Goal: Task Accomplishment & Management: Use online tool/utility

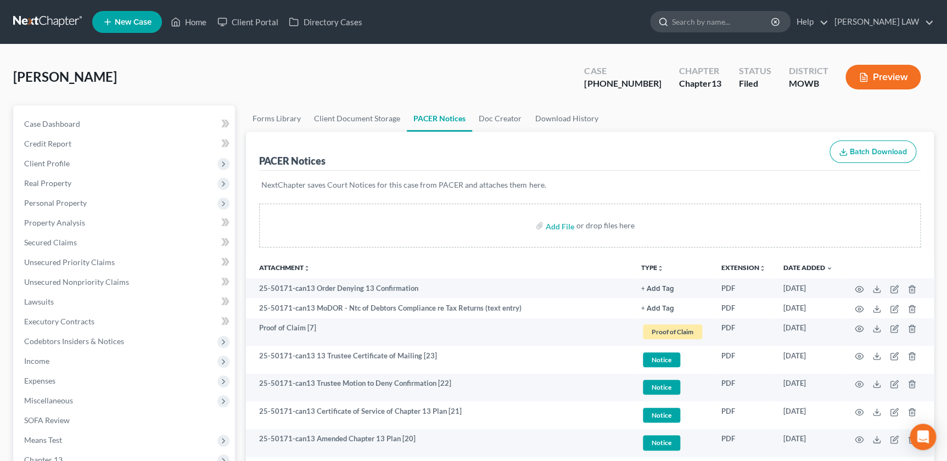
click at [735, 24] on input "search" at bounding box center [722, 22] width 100 height 20
type input "[PERSON_NAME]"
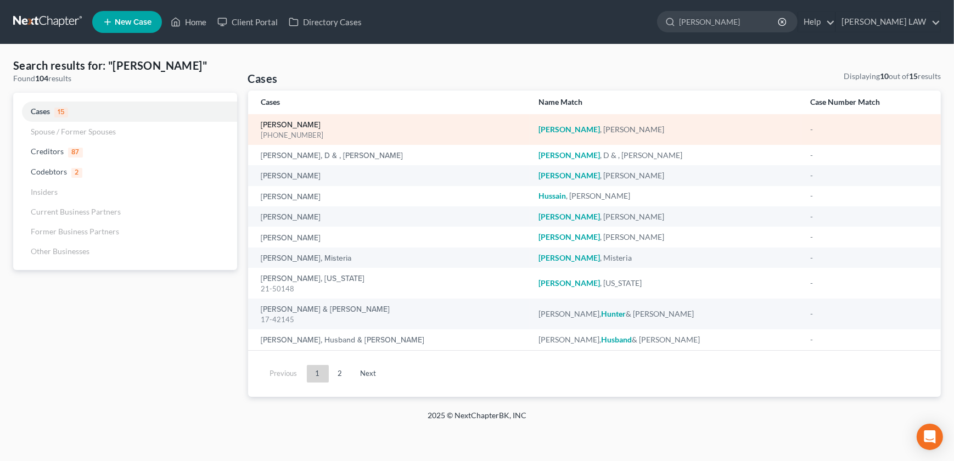
click at [281, 125] on link "[PERSON_NAME]" at bounding box center [291, 125] width 60 height 8
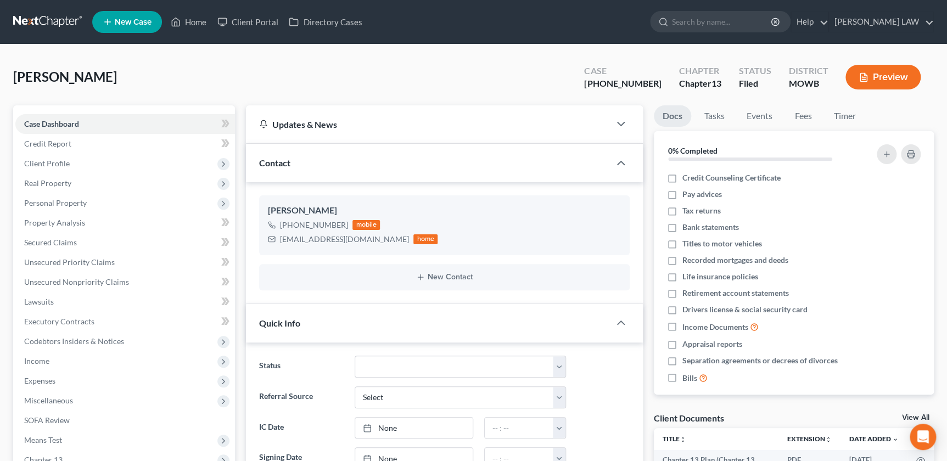
scroll to position [110, 0]
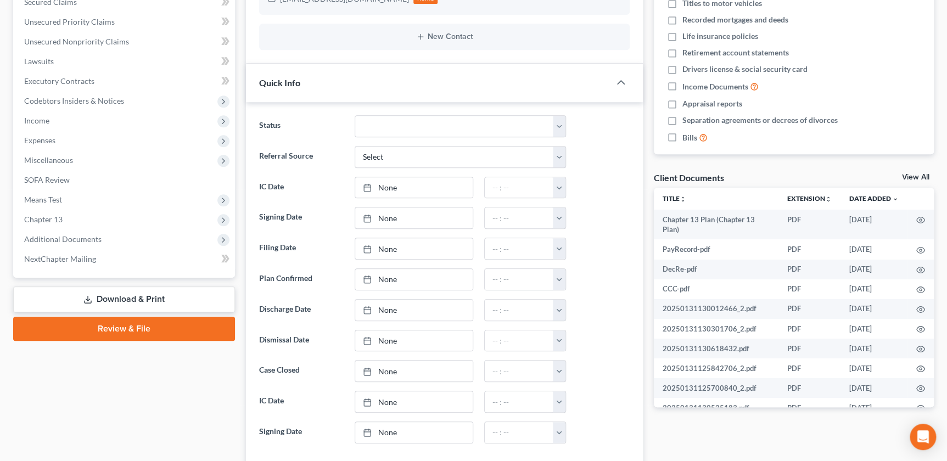
scroll to position [259, 0]
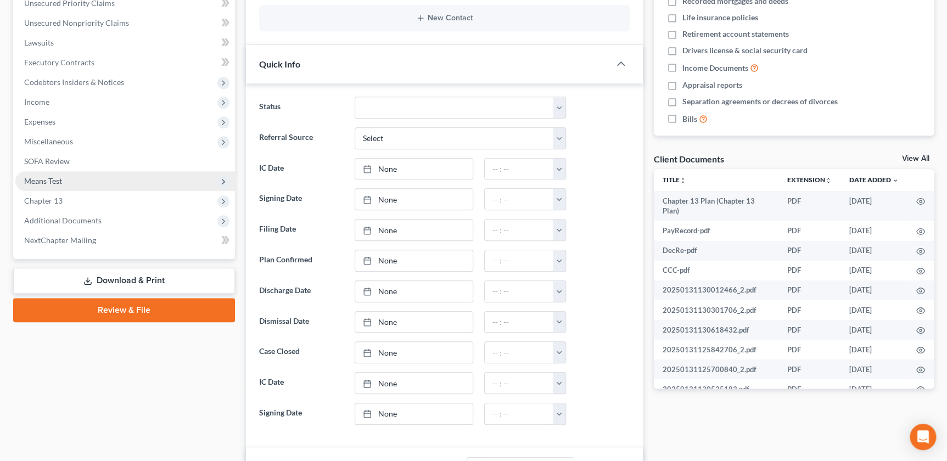
click at [65, 187] on span "Means Test" at bounding box center [125, 181] width 220 height 20
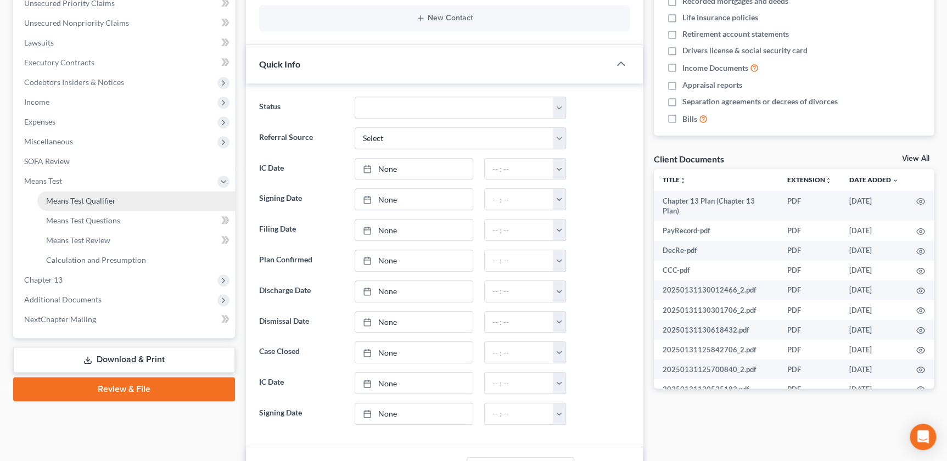
click at [62, 200] on span "Means Test Qualifier" at bounding box center [81, 200] width 70 height 9
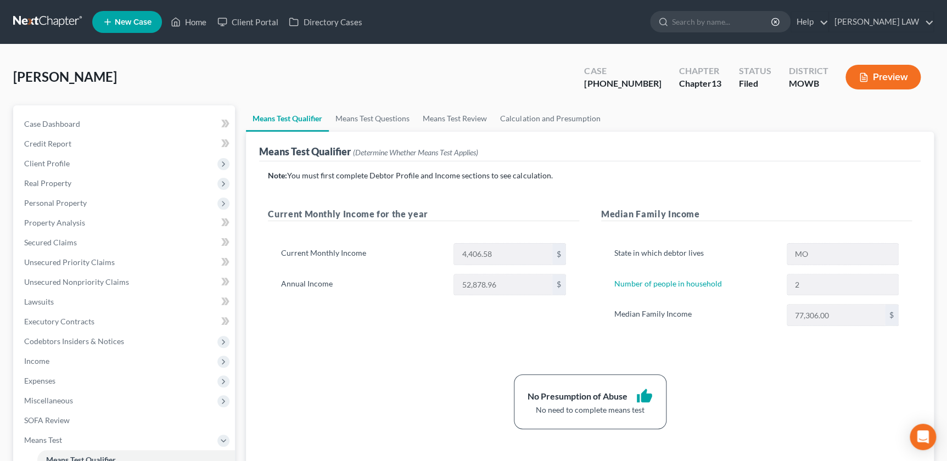
click at [244, 259] on div "Means Test Qualifier Means Test Questions Means Test Review Calculation and Pre…" at bounding box center [590, 382] width 699 height 555
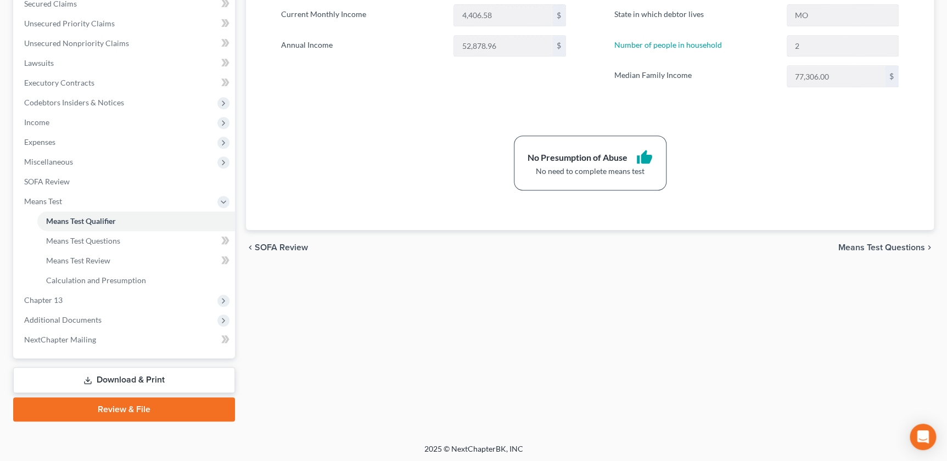
scroll to position [239, 0]
click at [54, 318] on span "Additional Documents" at bounding box center [62, 319] width 77 height 9
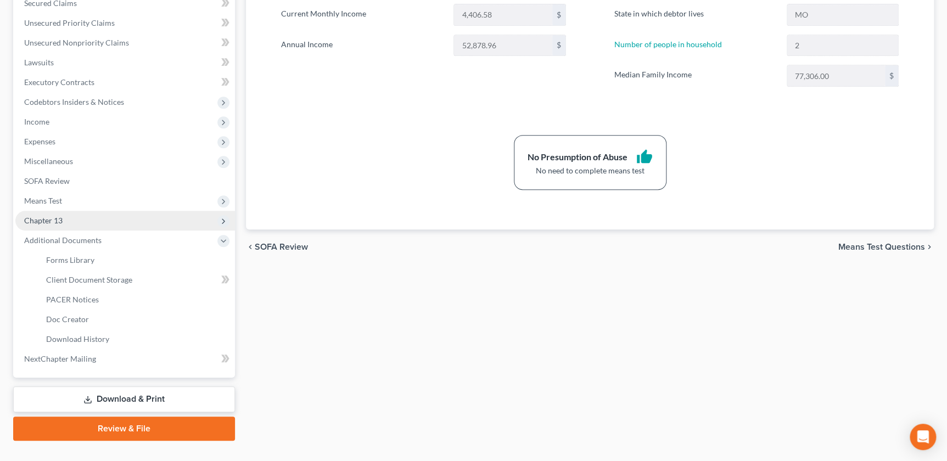
click at [91, 221] on span "Chapter 13" at bounding box center [125, 221] width 220 height 20
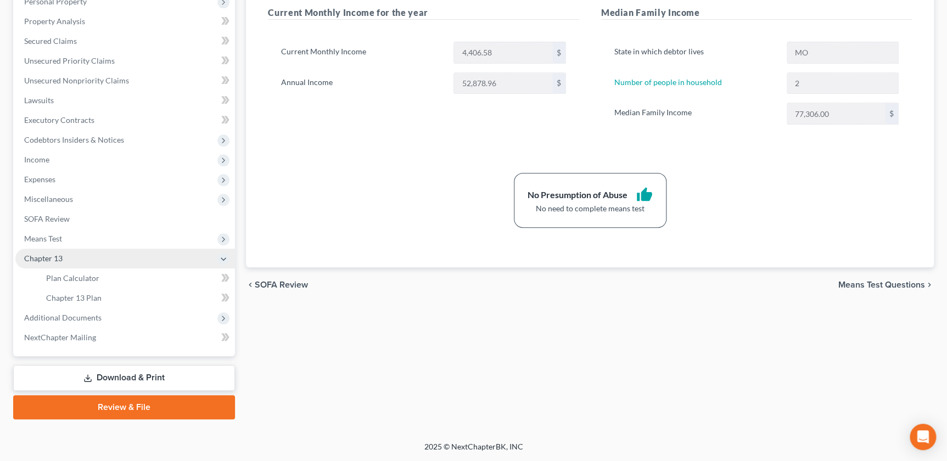
scroll to position [200, 0]
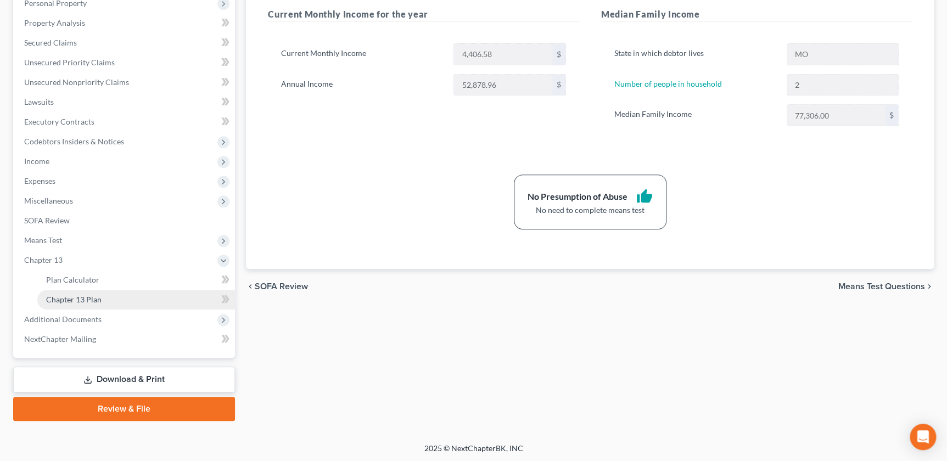
click at [83, 301] on span "Chapter 13 Plan" at bounding box center [73, 299] width 55 height 9
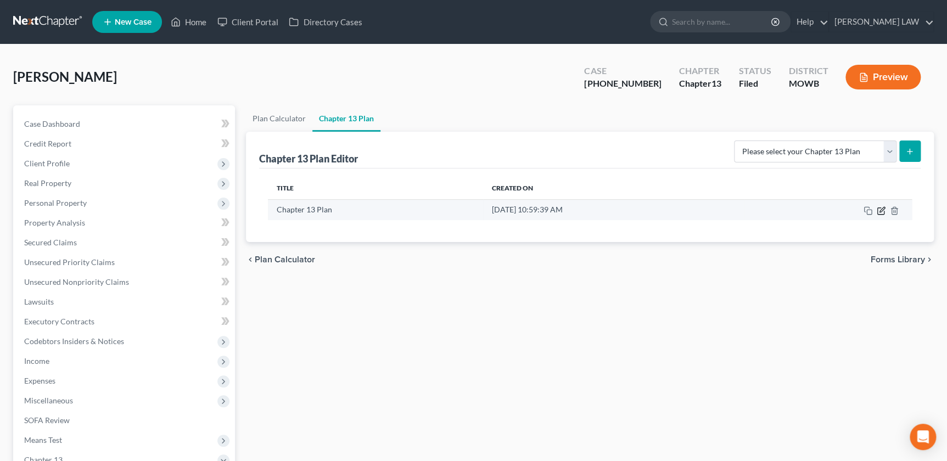
click at [878, 209] on icon "button" at bounding box center [881, 210] width 9 height 9
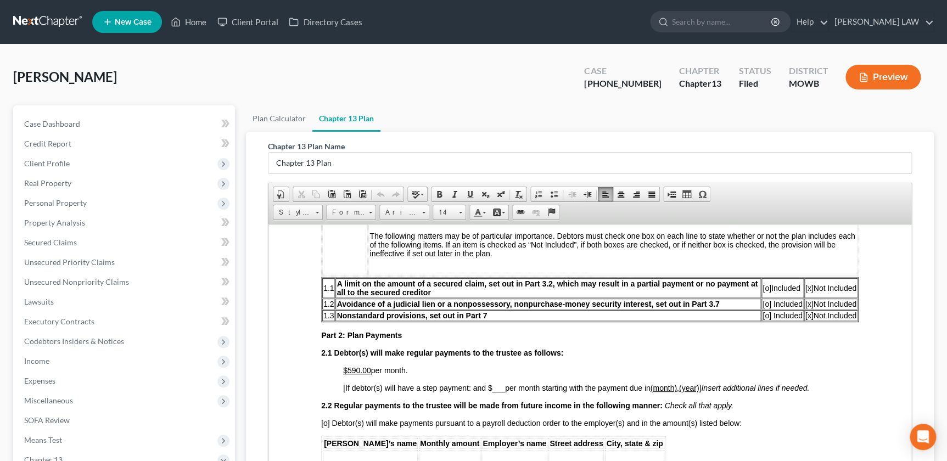
scroll to position [355, 0]
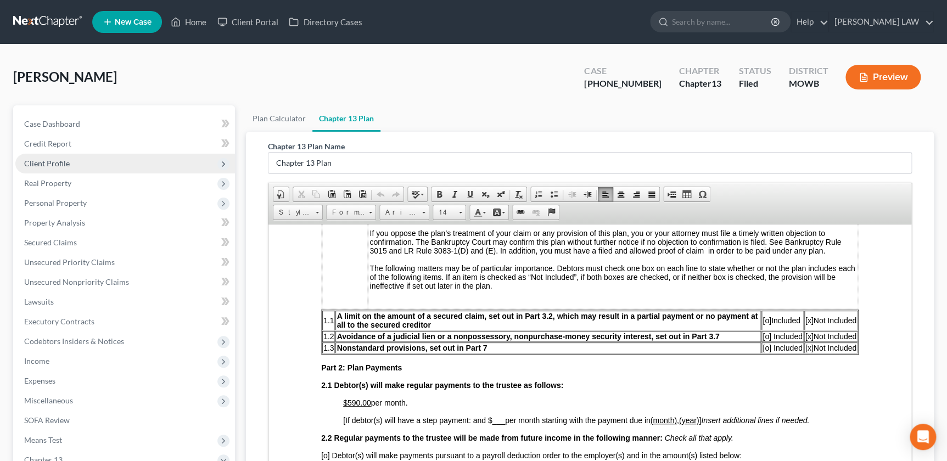
click at [62, 161] on span "Client Profile" at bounding box center [47, 163] width 46 height 9
